Goal: Find specific page/section: Find specific page/section

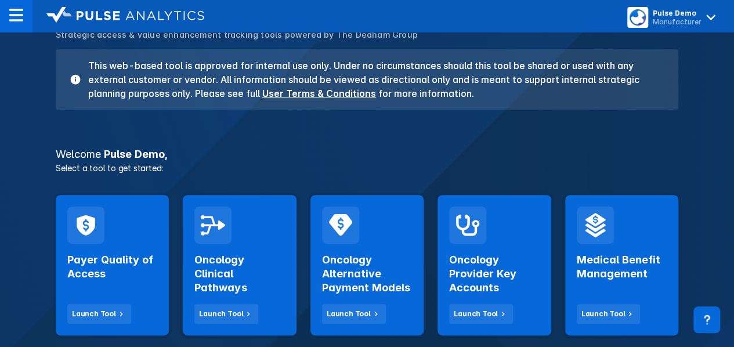
scroll to position [174, 0]
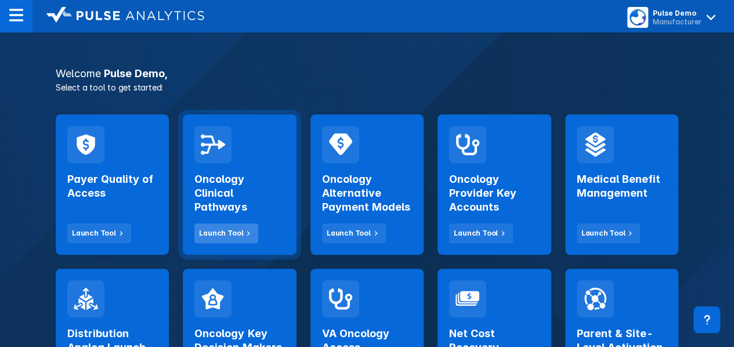
click at [245, 227] on button "Launch Tool" at bounding box center [227, 234] width 64 height 20
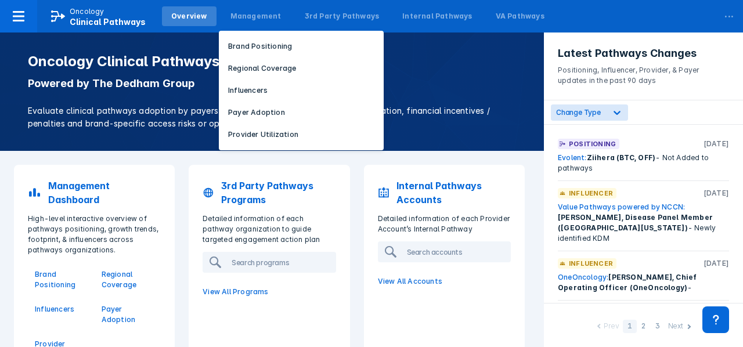
drag, startPoint x: 258, startPoint y: 90, endPoint x: 253, endPoint y: 74, distance: 16.9
click at [258, 89] on p "Influencers" at bounding box center [247, 90] width 39 height 10
